Goal: Information Seeking & Learning: Learn about a topic

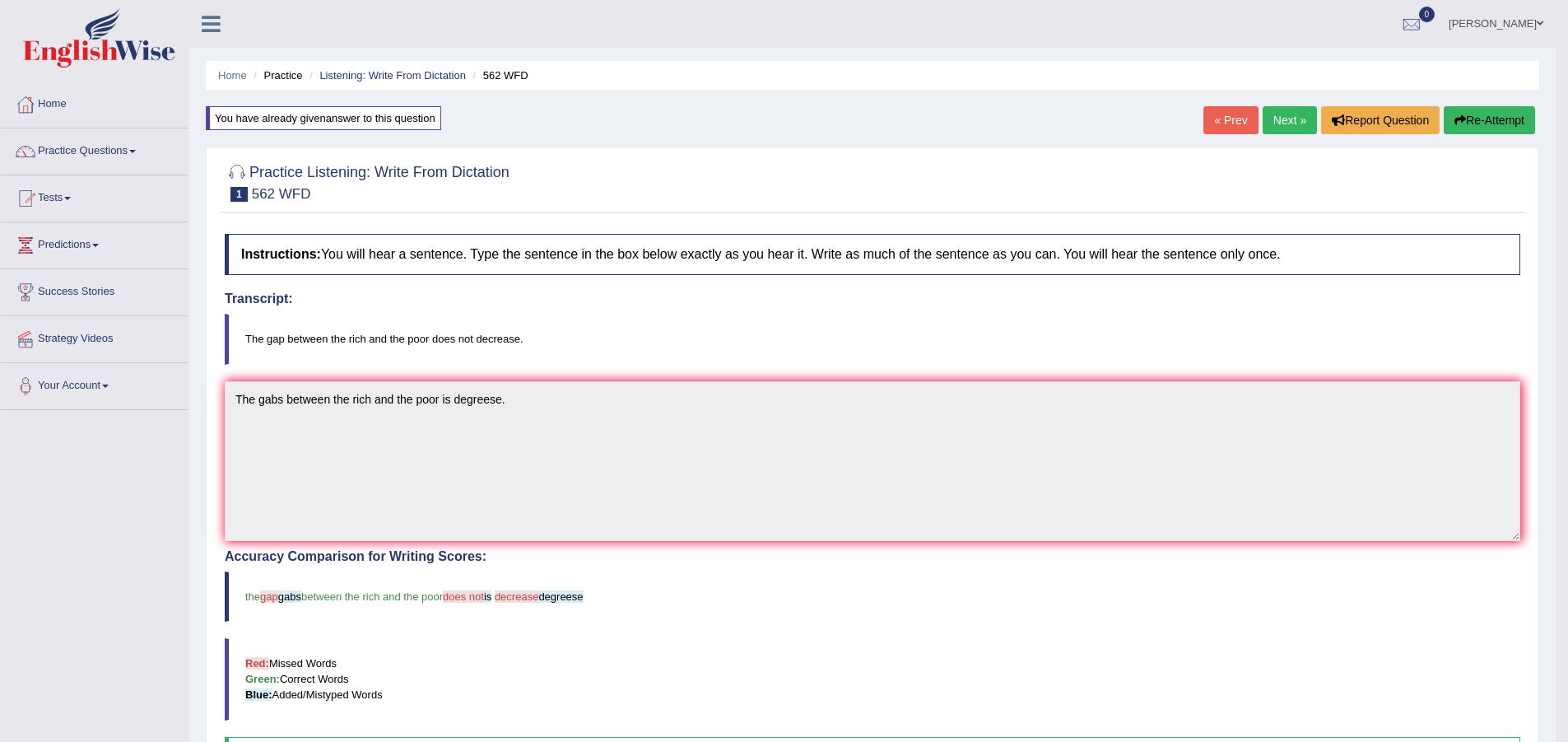
click at [1297, 123] on link "Next »" at bounding box center [1290, 120] width 54 height 28
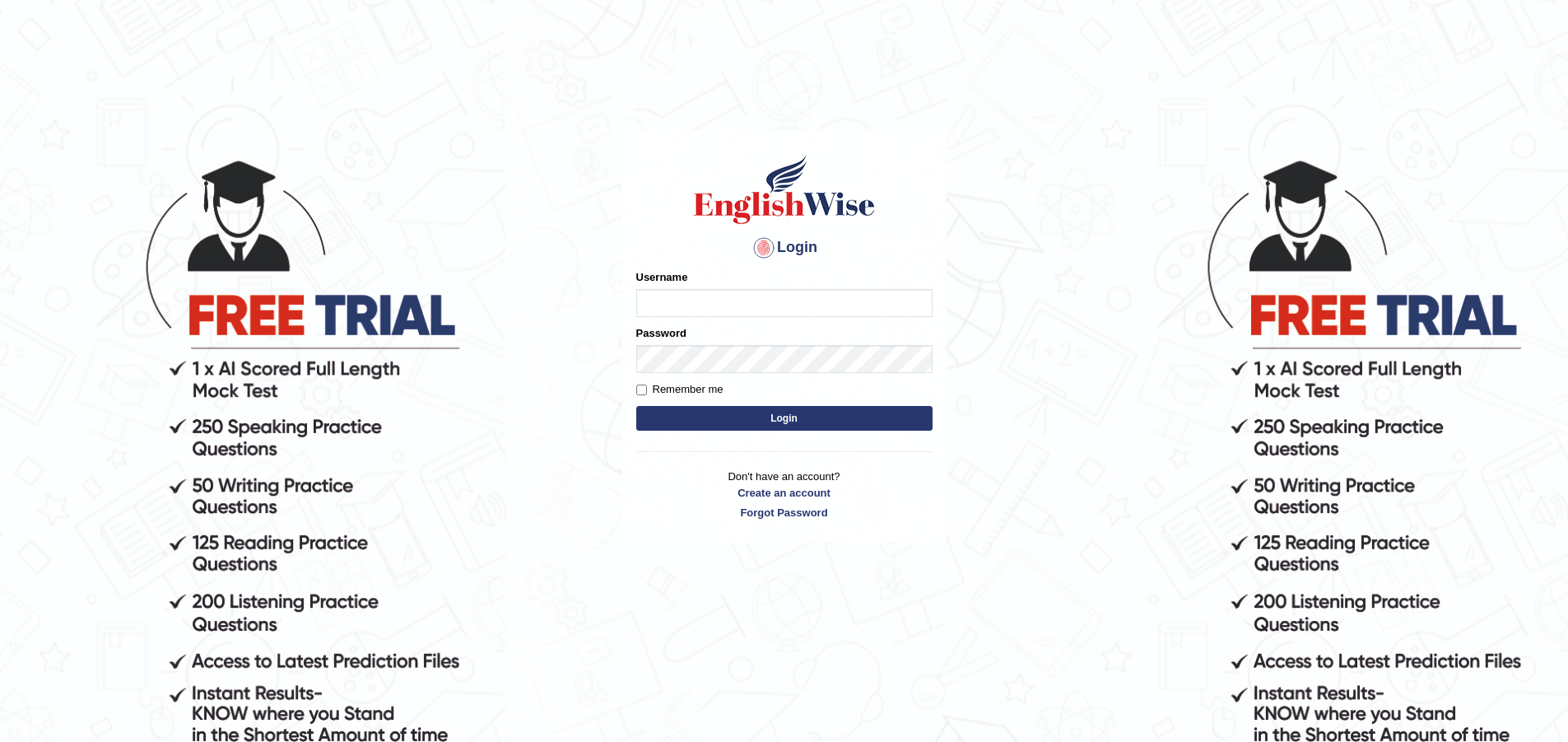
type input "[PERSON_NAME]"
click at [824, 422] on button "Login" at bounding box center [784, 418] width 296 height 25
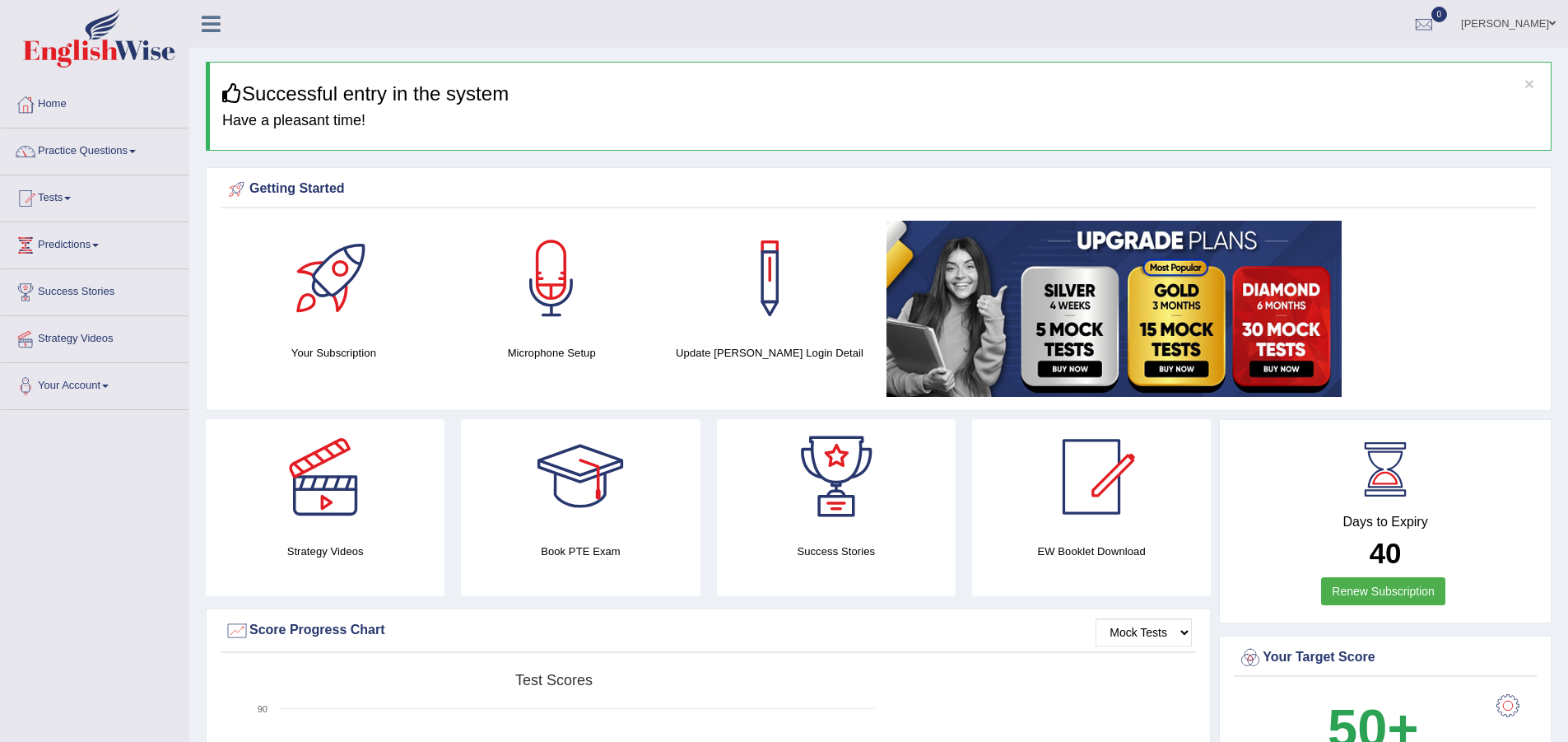
click at [136, 150] on span at bounding box center [132, 151] width 6 height 4
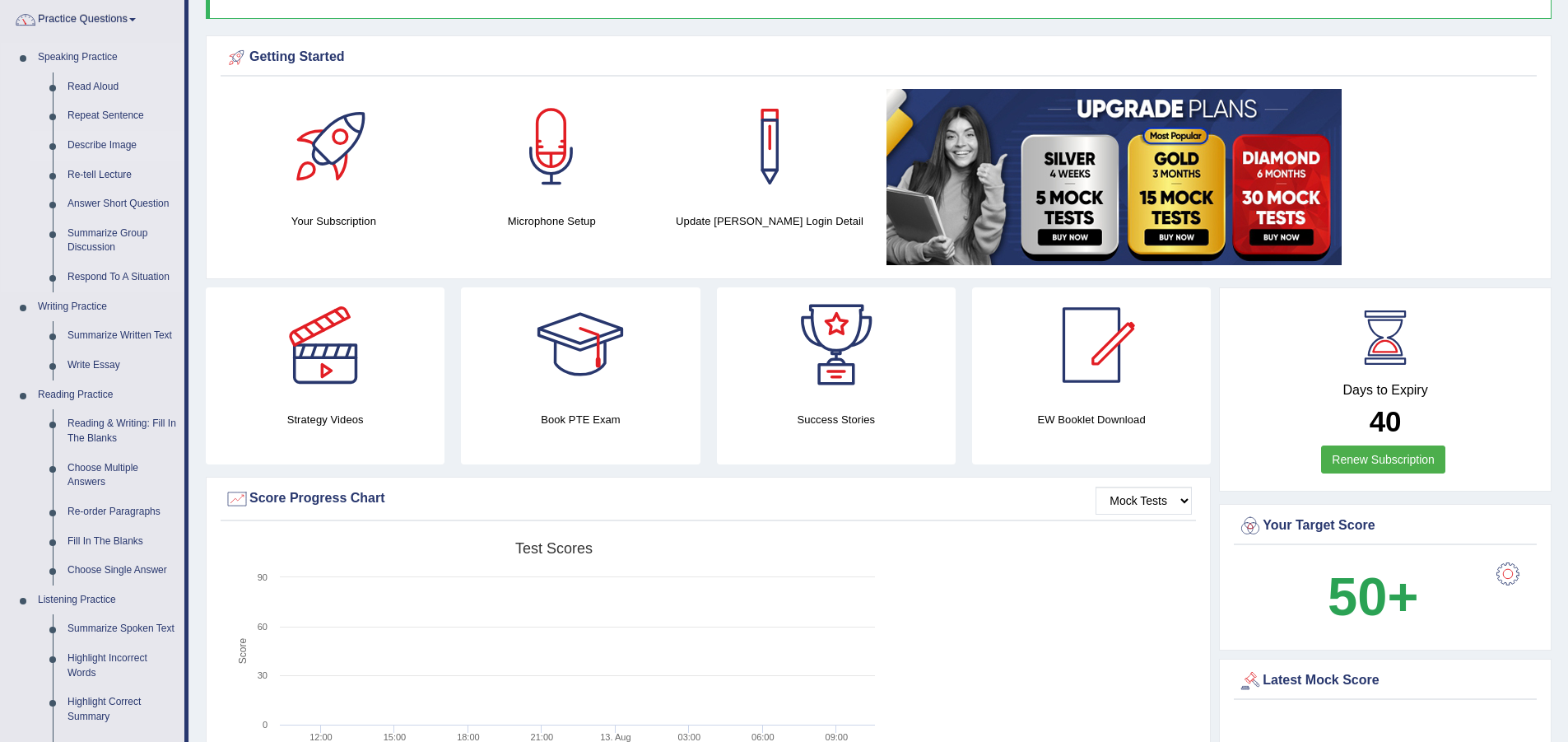
scroll to position [164, 0]
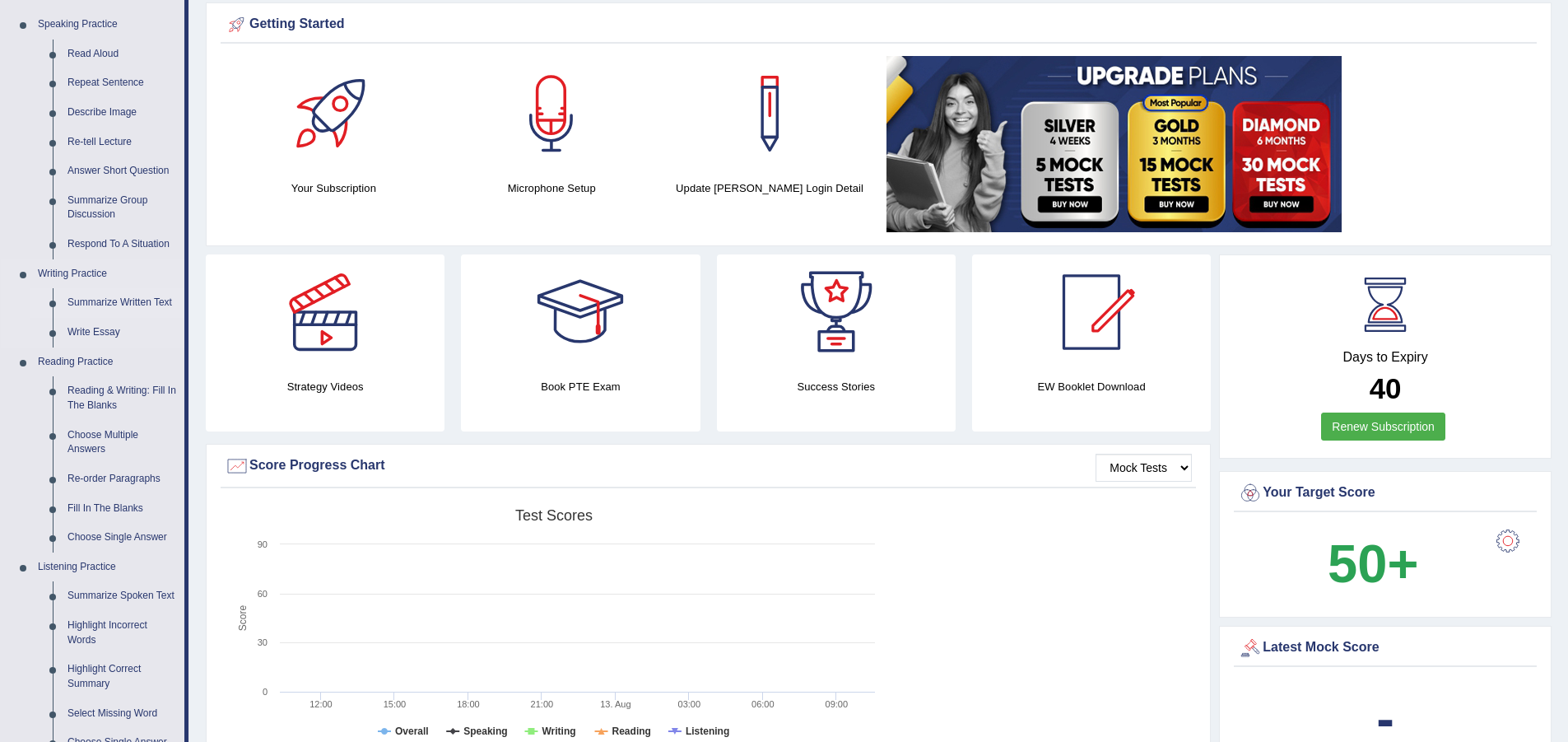
click at [109, 304] on link "Summarize Written Text" at bounding box center [121, 303] width 124 height 30
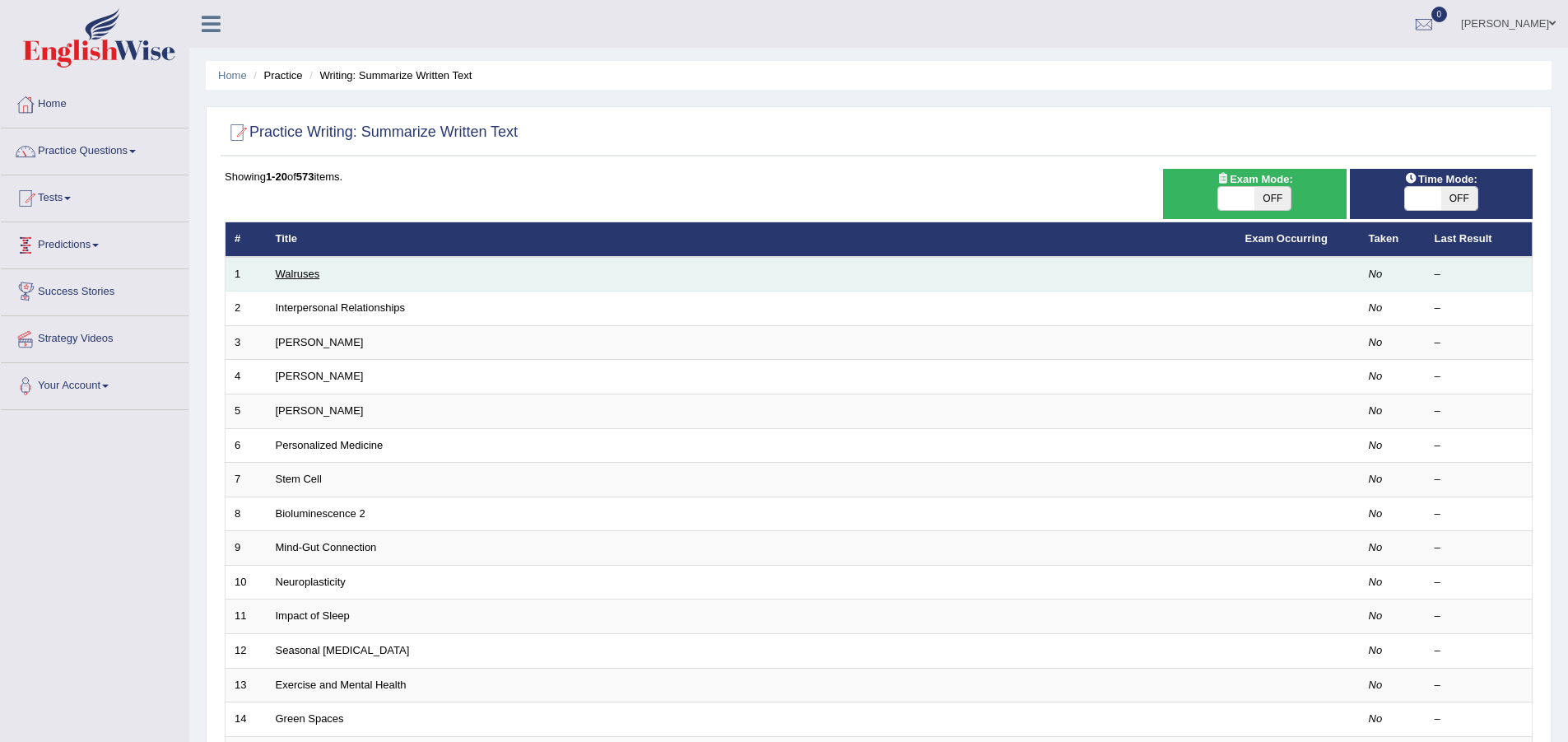
click at [288, 273] on link "Walruses" at bounding box center [298, 273] width 45 height 12
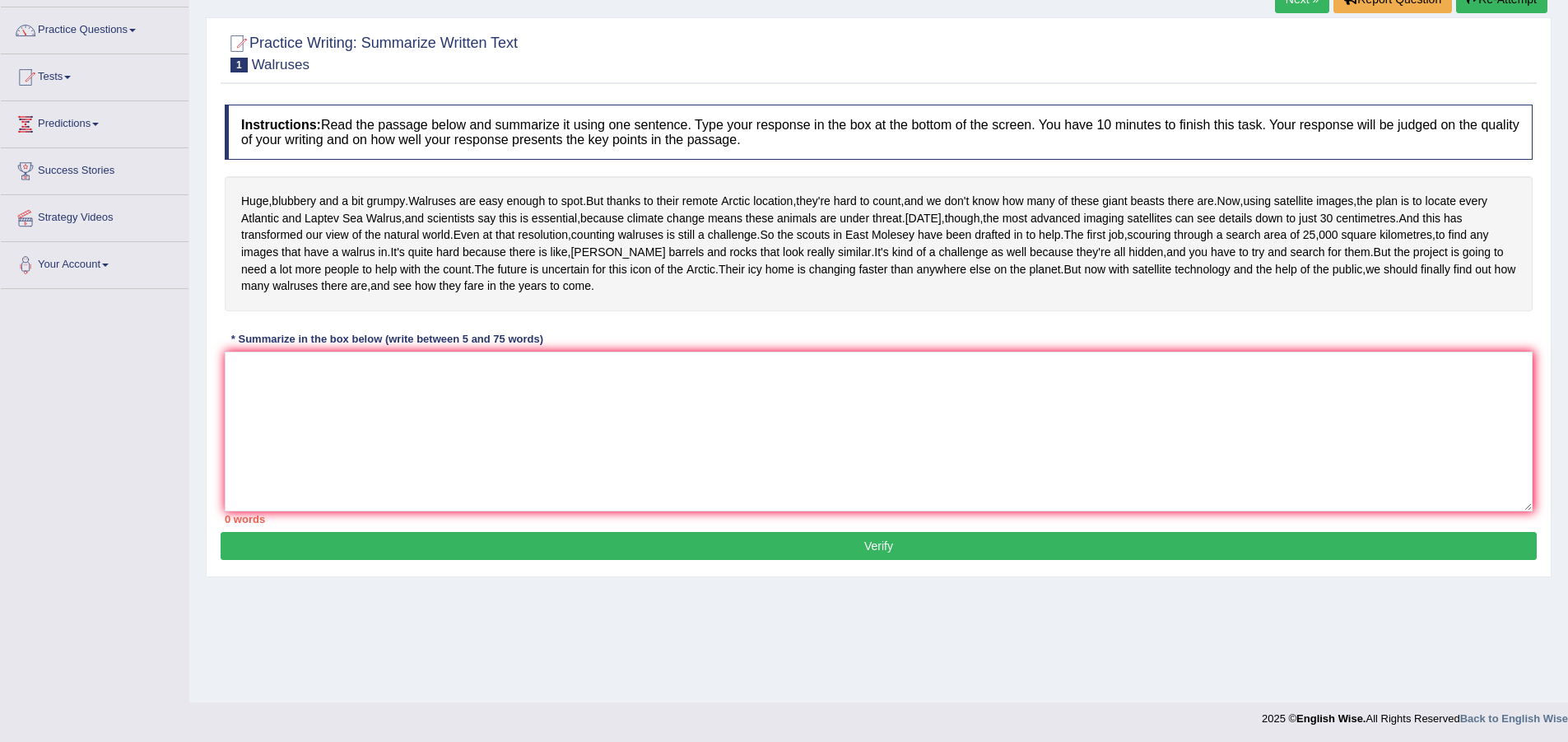
scroll to position [123, 0]
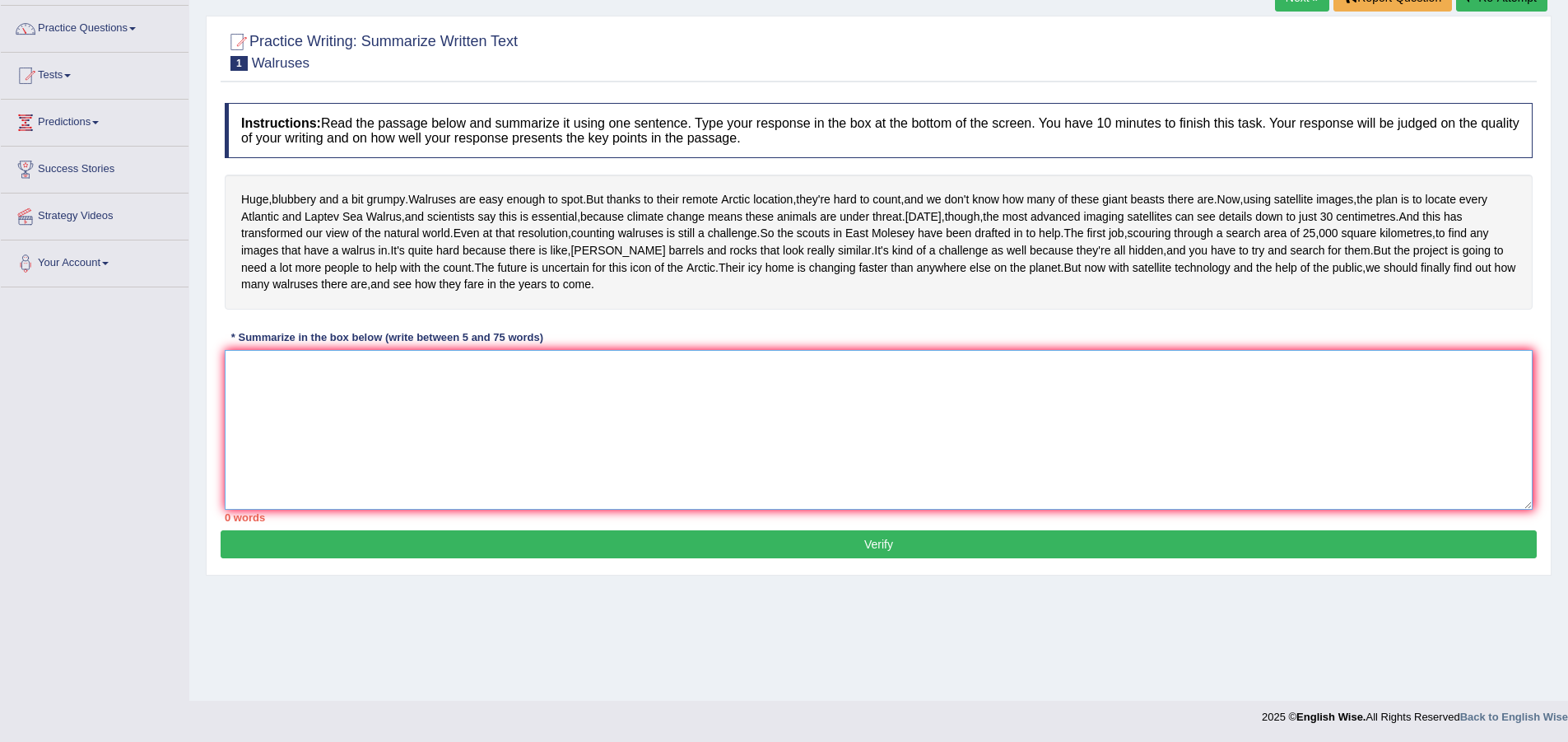
click at [599, 500] on textarea at bounding box center [879, 430] width 1308 height 160
